Goal: Information Seeking & Learning: Learn about a topic

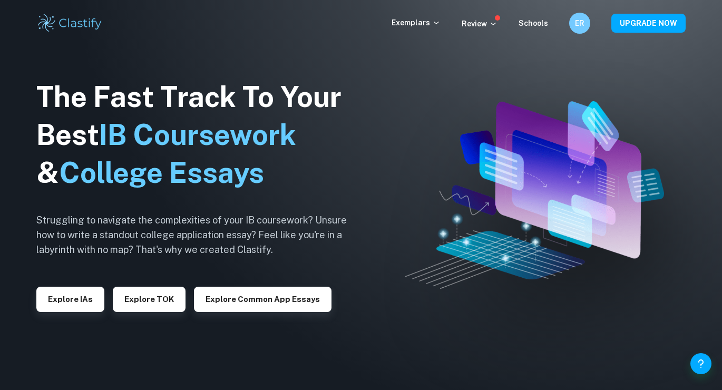
click at [67, 315] on div "The Fast Track To Your Best IB Coursework & College Essays Struggling to naviga…" at bounding box center [199, 195] width 327 height 361
click at [65, 299] on button "Explore IAs" at bounding box center [70, 299] width 68 height 25
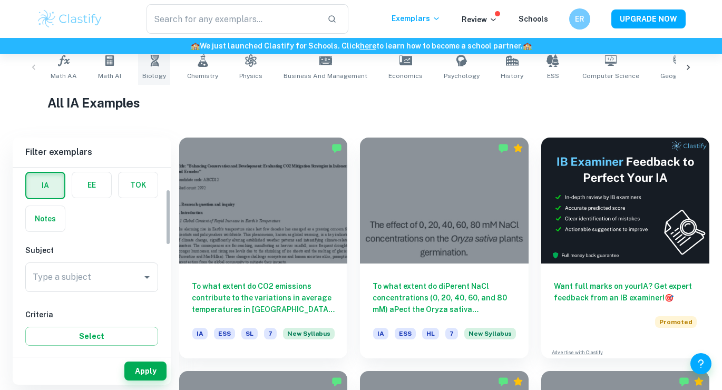
scroll to position [76, 0]
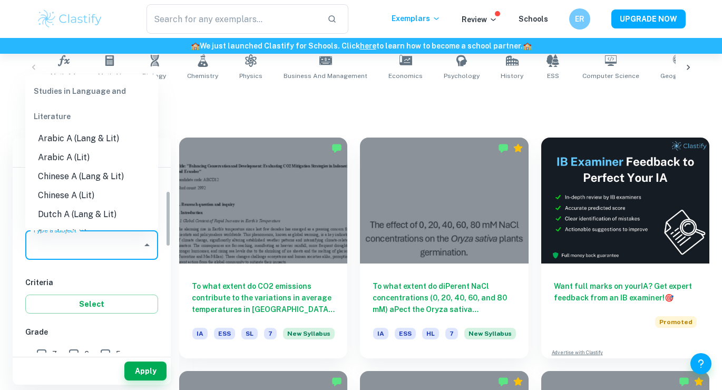
click at [112, 245] on input "Type a subject" at bounding box center [84, 245] width 108 height 20
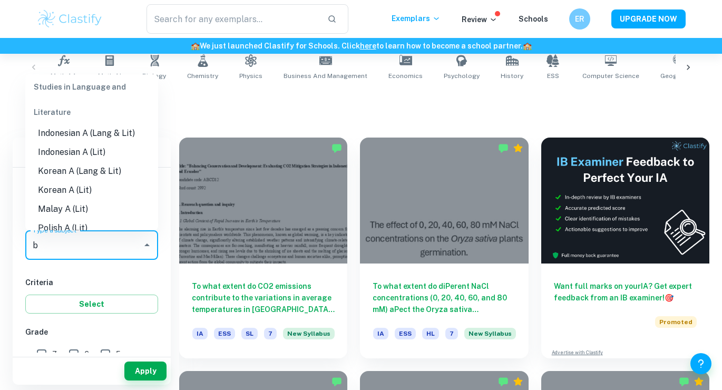
scroll to position [0, 0]
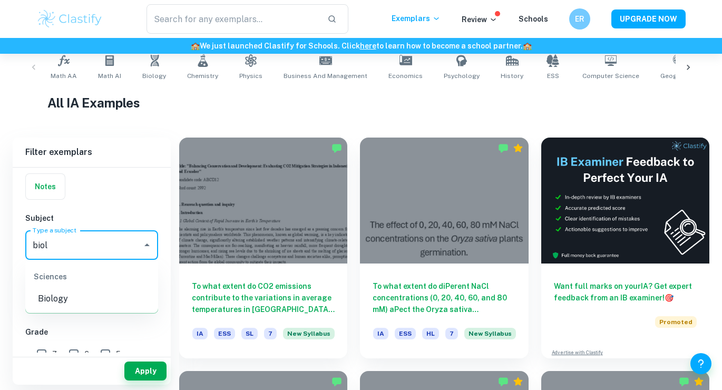
click at [45, 297] on li "Biology" at bounding box center [91, 298] width 133 height 19
type input "Biology"
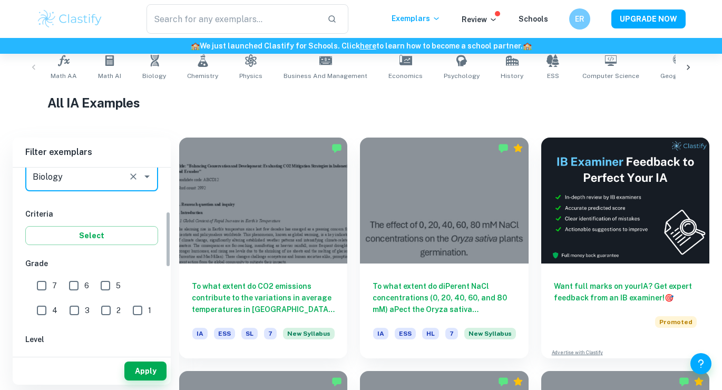
click at [43, 286] on input "7" at bounding box center [41, 285] width 21 height 21
checkbox input "true"
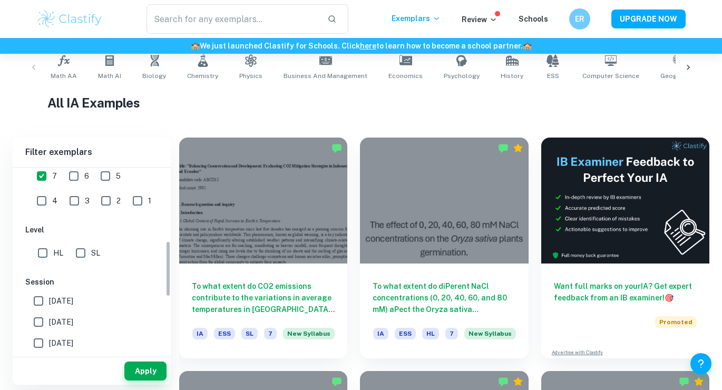
scroll to position [257, 0]
click at [42, 256] on input "HL" at bounding box center [42, 250] width 21 height 21
checkbox input "true"
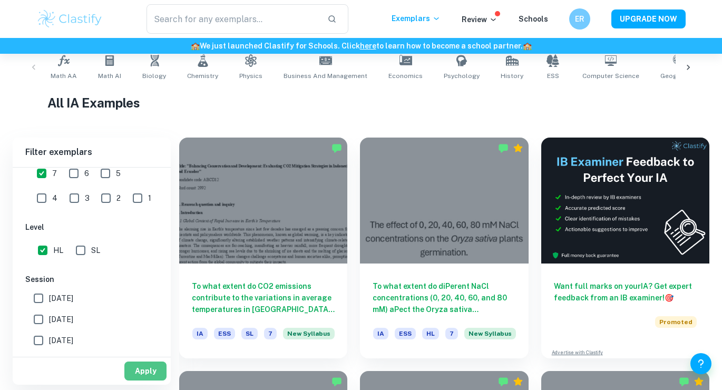
click at [139, 371] on button "Apply" at bounding box center [145, 371] width 42 height 19
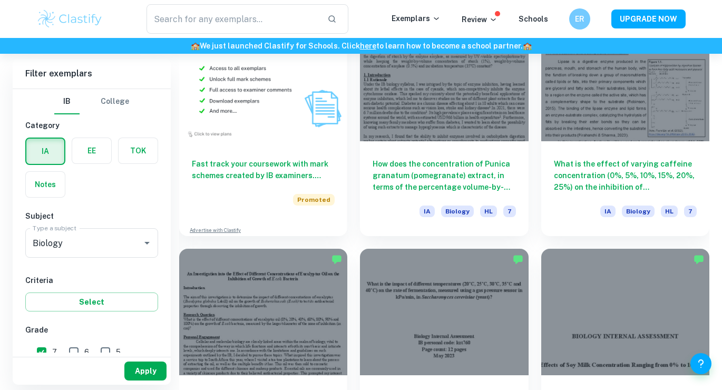
scroll to position [830, 0]
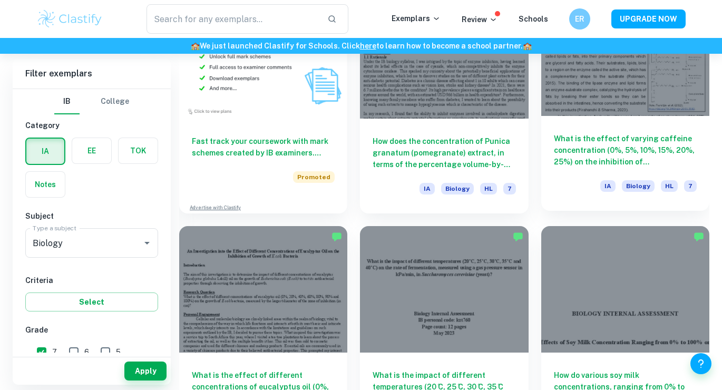
click at [589, 77] on div at bounding box center [625, 53] width 168 height 126
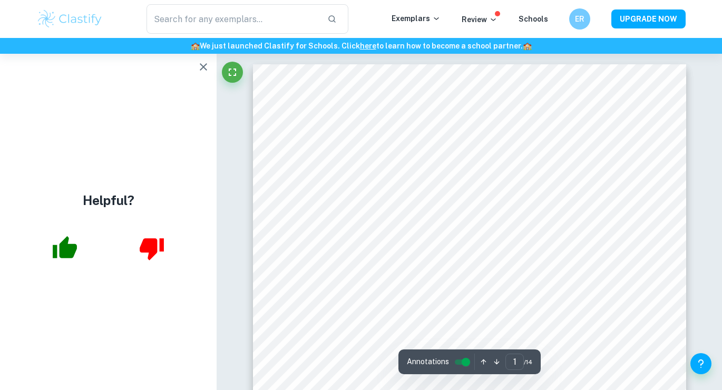
click at [202, 69] on icon "button" at bounding box center [203, 66] width 7 height 7
